Goal: Information Seeking & Learning: Learn about a topic

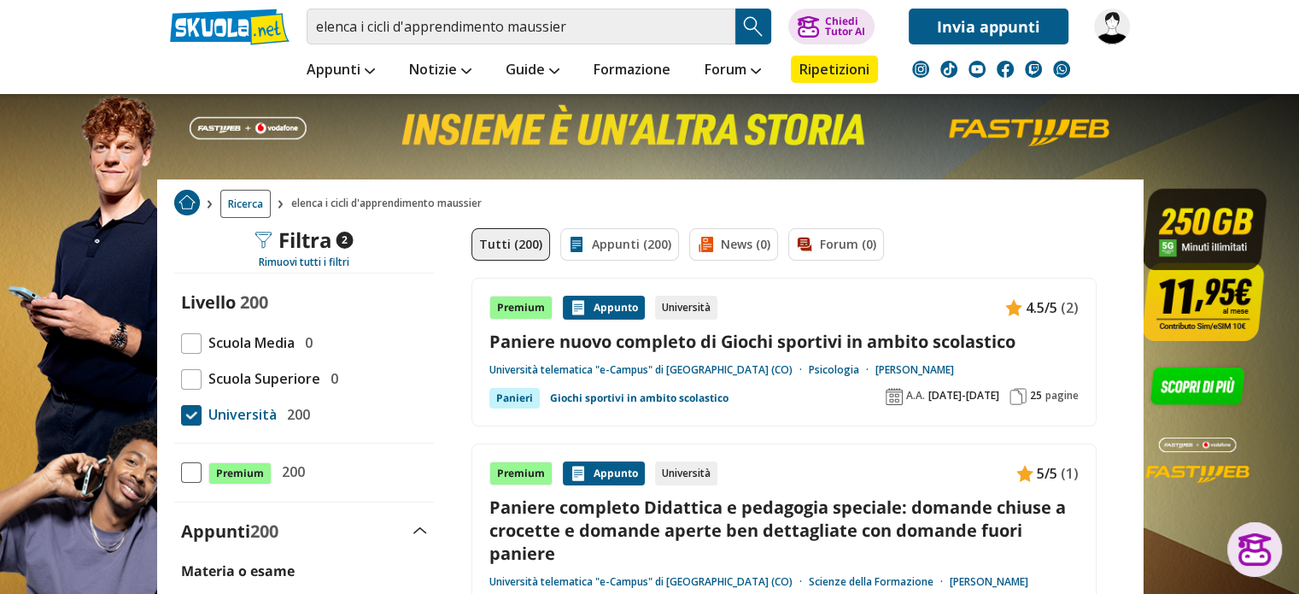
click at [1106, 20] on img at bounding box center [1112, 27] width 36 height 36
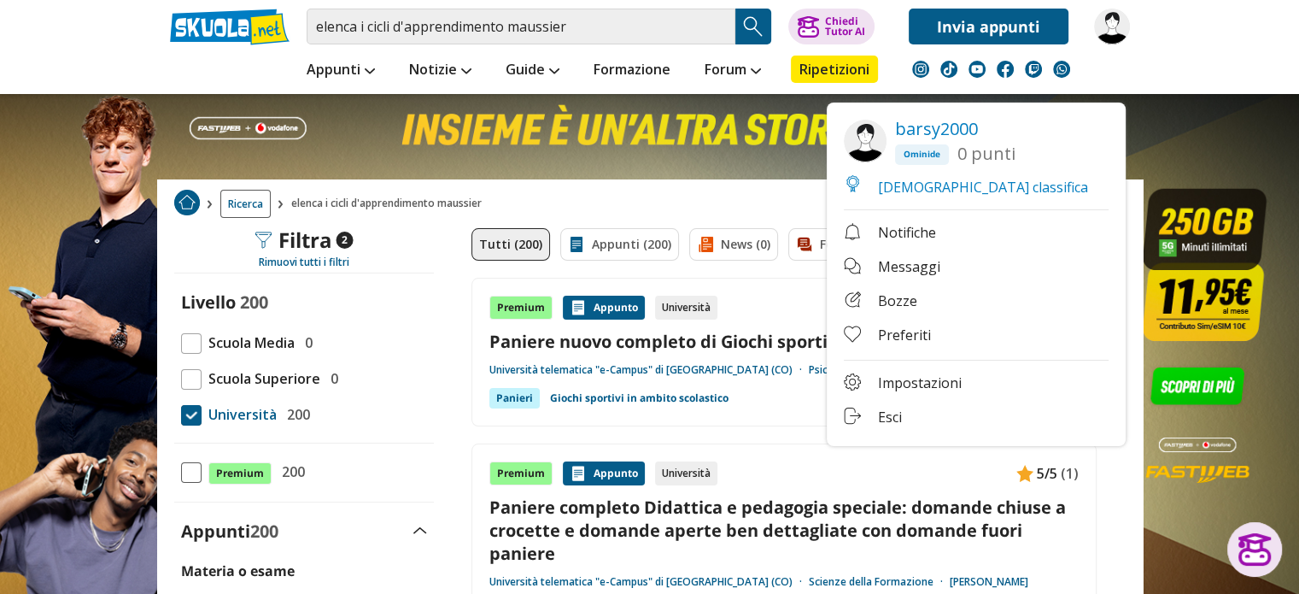
click at [904, 228] on span "Notifiche" at bounding box center [907, 233] width 58 height 21
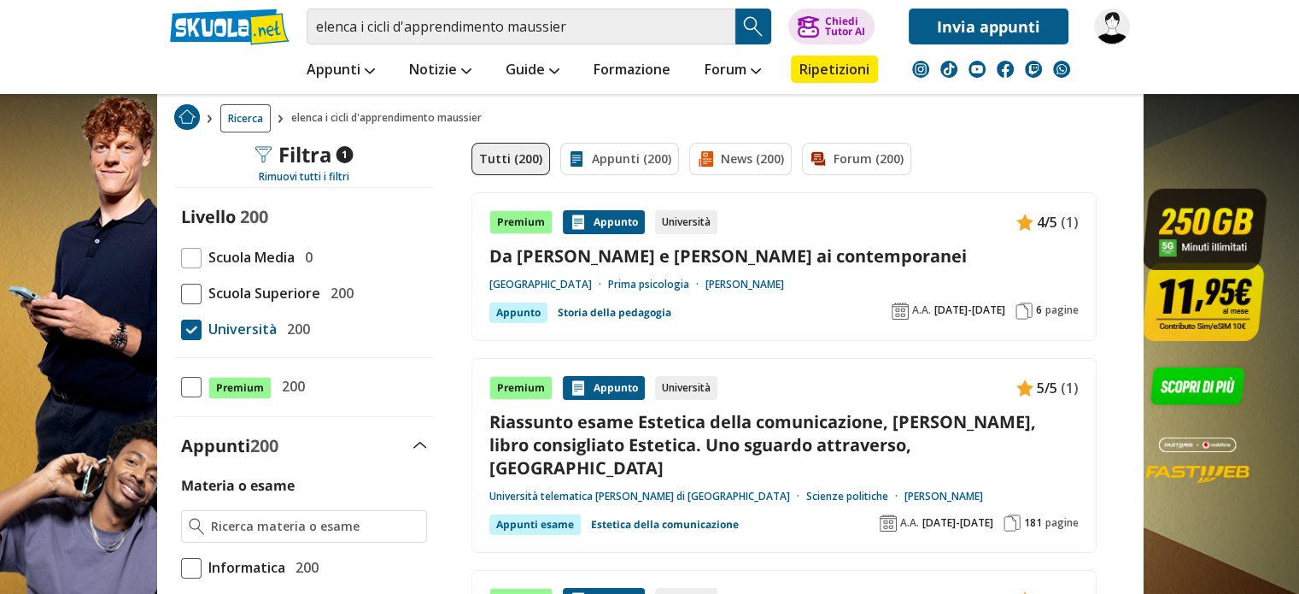
click at [1058, 62] on img at bounding box center [1061, 69] width 17 height 17
